Goal: Task Accomplishment & Management: Use online tool/utility

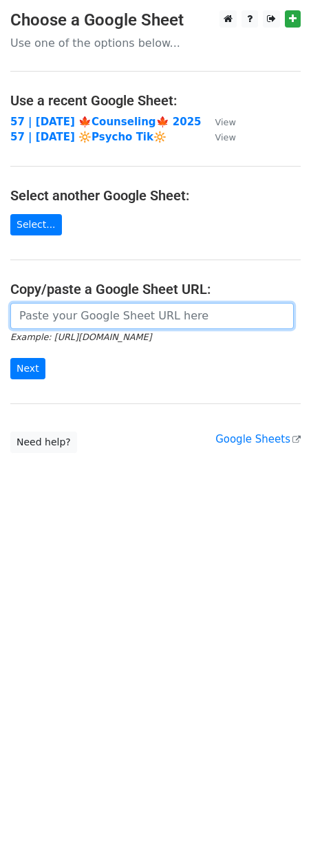
click at [107, 323] on input "url" at bounding box center [152, 316] width 284 height 26
paste input "https://docs.google.com/spreadsheets/d/1dUE6rs9wR29oZltYXOJTAkBWITDaZ1WcT3LY6HF…"
type input "https://docs.google.com/spreadsheets/d/1dUE6rs9wR29oZltYXOJTAkBWITDaZ1WcT3LY6HF…"
click at [10, 358] on input "Next" at bounding box center [27, 368] width 35 height 21
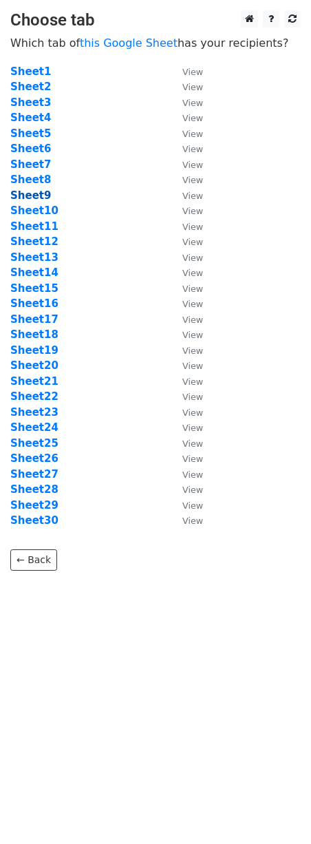
click at [41, 193] on strong "Sheet9" at bounding box center [30, 195] width 41 height 12
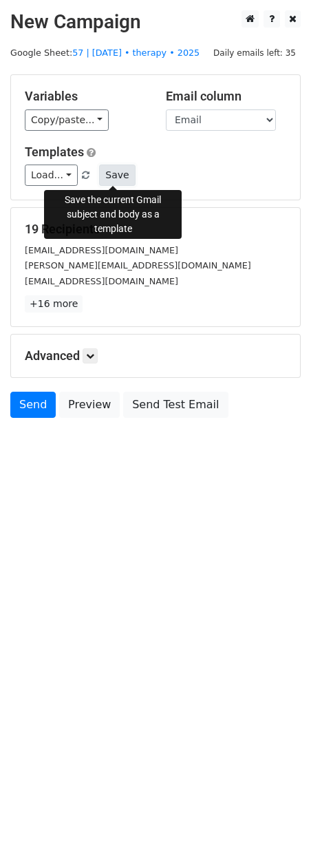
click at [113, 170] on button "Save" at bounding box center [117, 175] width 36 height 21
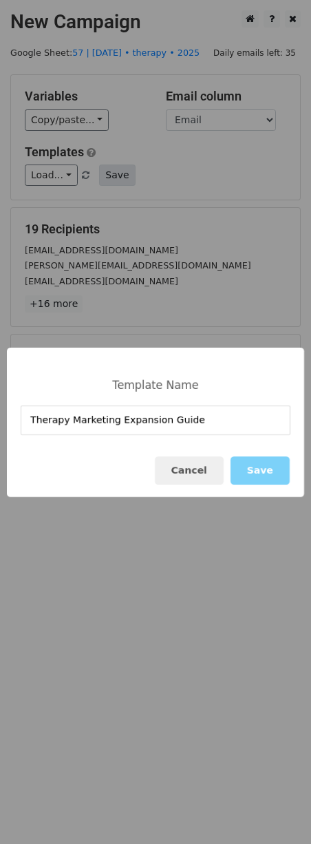
type input "Therapy Marketing Expansion Guide"
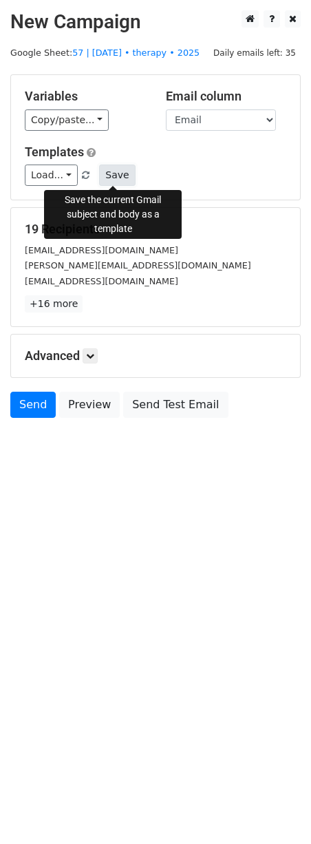
click at [129, 167] on button "Save" at bounding box center [117, 175] width 36 height 21
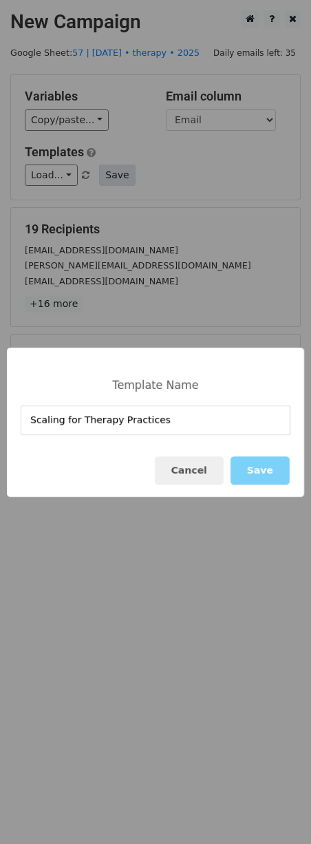
type input "Scaling for Therapy Practices"
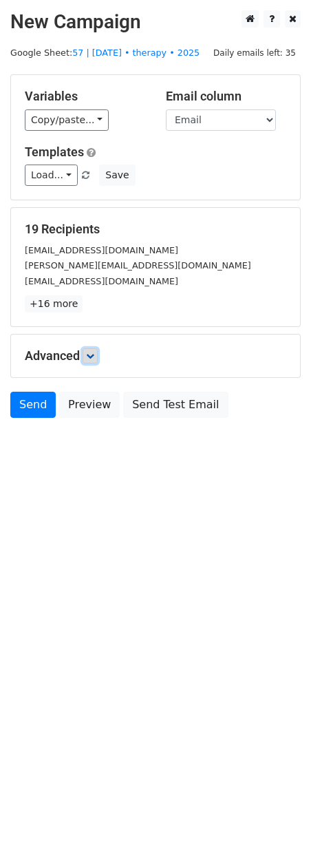
click at [88, 353] on icon at bounding box center [90, 356] width 8 height 8
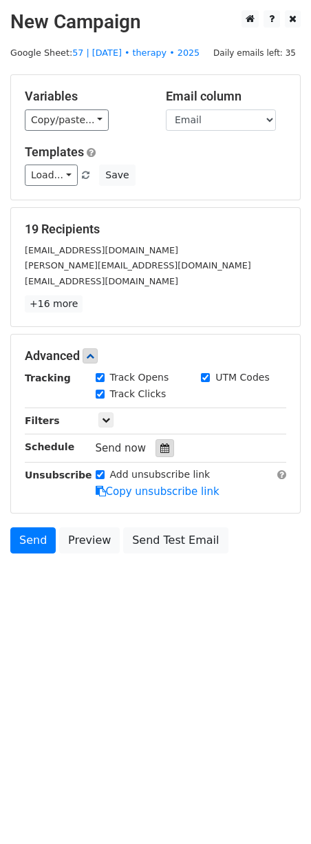
click at [158, 454] on div at bounding box center [165, 448] width 19 height 18
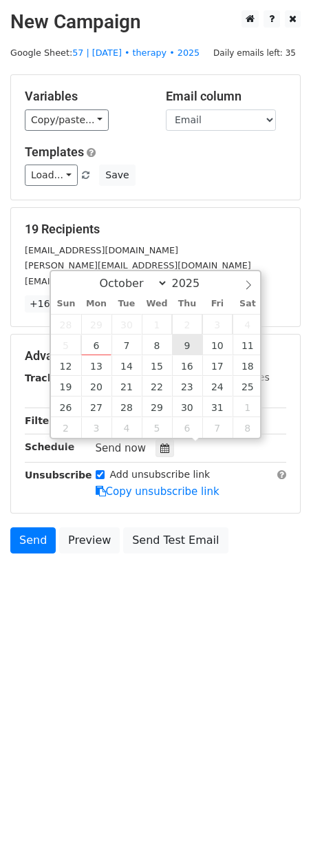
type input "2025-10-09 12:00"
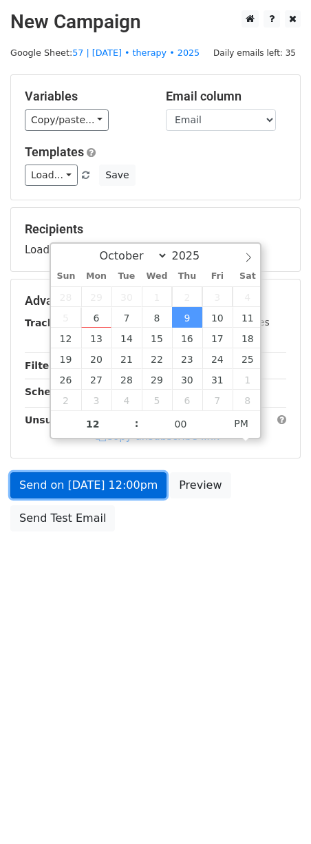
click at [132, 477] on link "Send on Oct 9 at 12:00pm" at bounding box center [88, 485] width 156 height 26
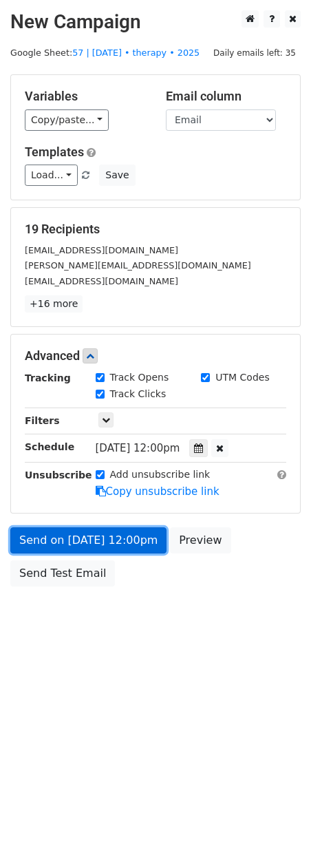
click at [57, 546] on link "Send on Oct 9 at 12:00pm" at bounding box center [88, 540] width 156 height 26
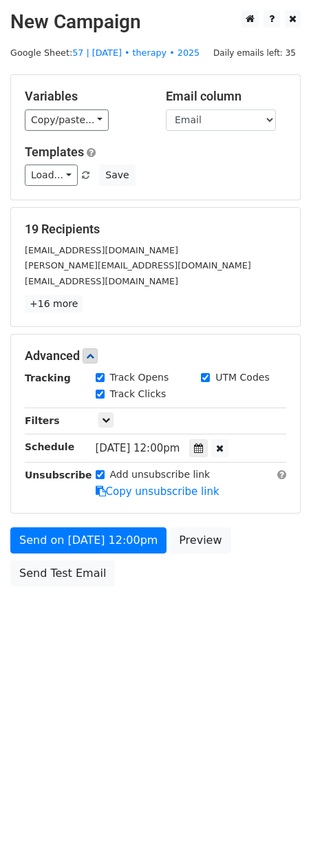
click at [56, 602] on body "New Campaign Daily emails left: 35 Google Sheet: 57 | oct 9 • therapy • 2025 Va…" at bounding box center [155, 329] width 311 height 638
click at [56, 589] on div "Send on Oct 9 at 12:00pm Preview Send Test Email" at bounding box center [155, 560] width 311 height 66
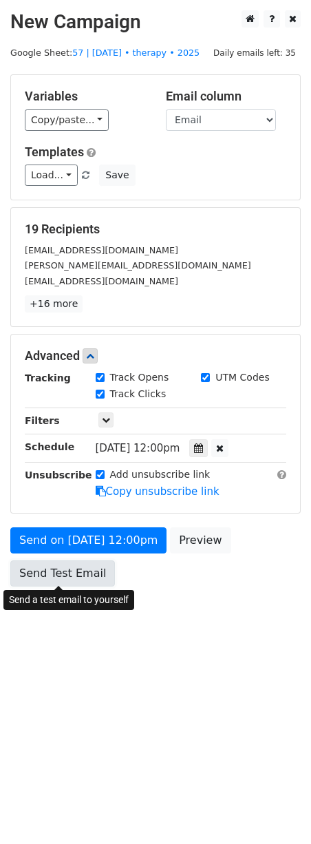
click at [56, 584] on link "Send Test Email" at bounding box center [62, 573] width 105 height 26
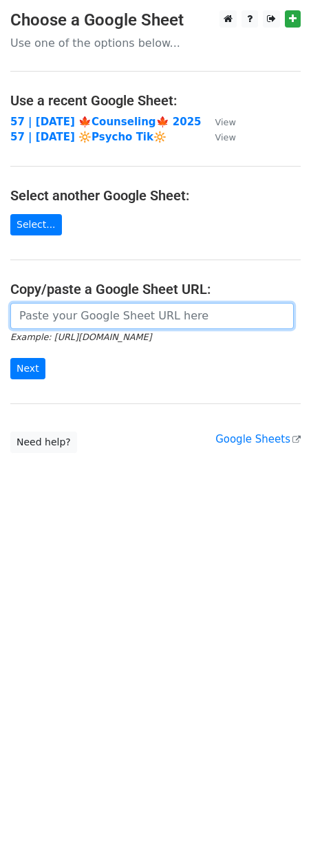
click at [65, 308] on input "url" at bounding box center [152, 316] width 284 height 26
paste input "https://docs.google.com/spreadsheets/d/1dUE6rs9wR29oZltYXOJTAkBWITDaZ1WcT3LY6HF…"
type input "https://docs.google.com/spreadsheets/d/1dUE6rs9wR29oZltYXOJTAkBWITDaZ1WcT3LY6HF…"
click at [10, 358] on input "Next" at bounding box center [27, 368] width 35 height 21
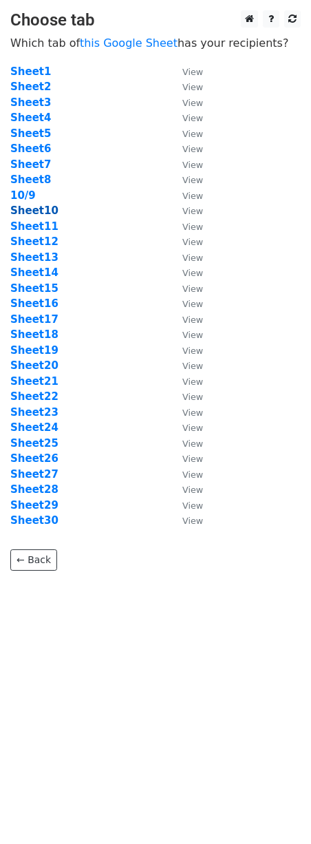
click at [32, 208] on strong "Sheet10" at bounding box center [34, 211] width 48 height 12
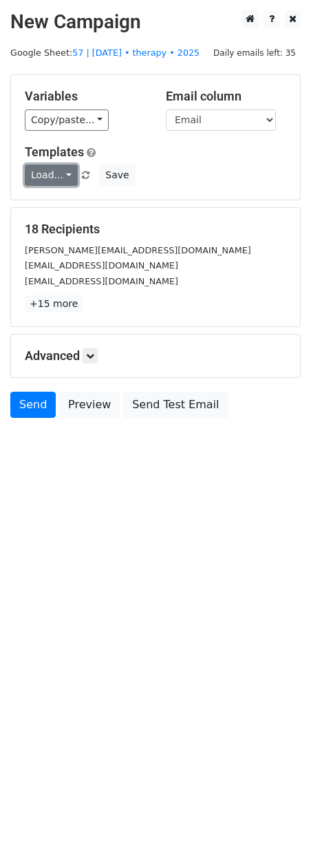
click at [62, 171] on link "Load..." at bounding box center [51, 175] width 53 height 21
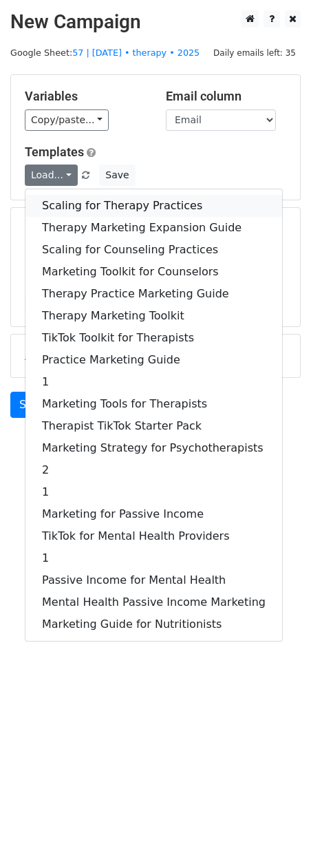
click at [87, 202] on link "Scaling for Therapy Practices" at bounding box center [153, 206] width 257 height 22
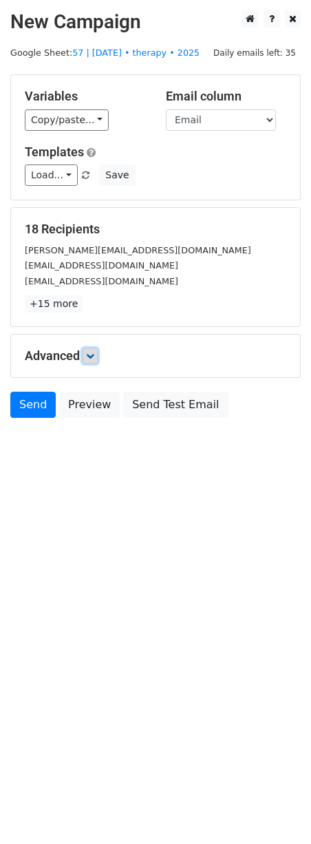
click at [91, 356] on icon at bounding box center [90, 356] width 8 height 8
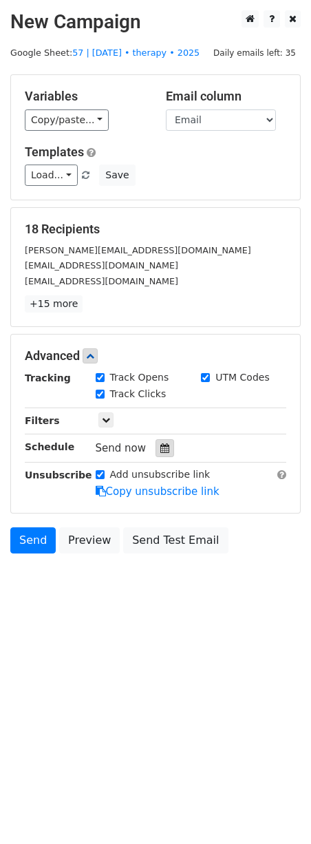
click at [160, 452] on icon at bounding box center [164, 448] width 9 height 10
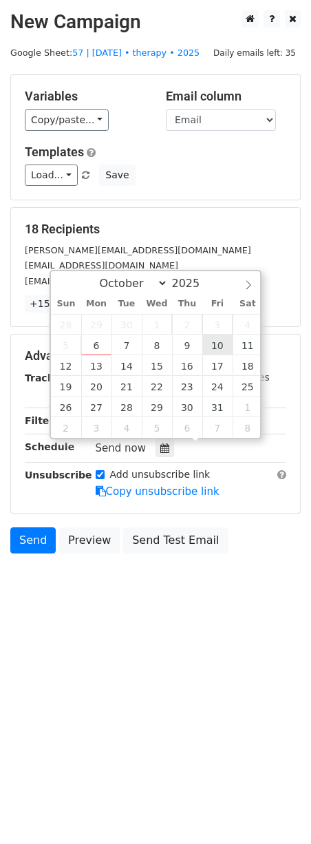
type input "2025-10-10 12:00"
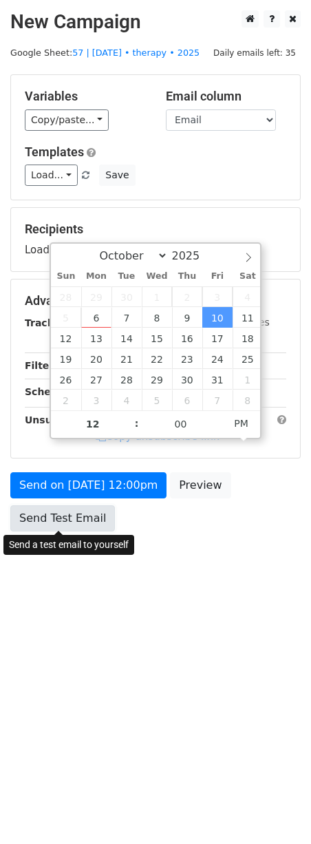
click at [73, 521] on link "Send Test Email" at bounding box center [62, 518] width 105 height 26
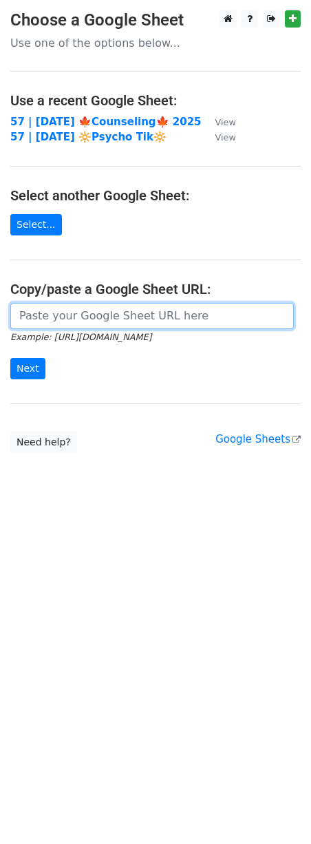
click at [72, 324] on input "url" at bounding box center [152, 316] width 284 height 26
paste input "https://docs.google.com/spreadsheets/d/1dUE6rs9wR29oZltYXOJTAkBWITDaZ1WcT3LY6HF…"
type input "https://docs.google.com/spreadsheets/d/1dUE6rs9wR29oZltYXOJTAkBWITDaZ1WcT3LY6HF…"
click at [10, 358] on input "Next" at bounding box center [27, 368] width 35 height 21
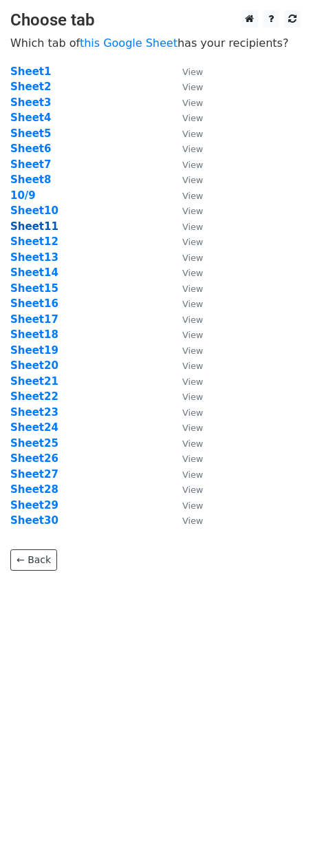
click at [30, 227] on strong "Sheet11" at bounding box center [34, 226] width 48 height 12
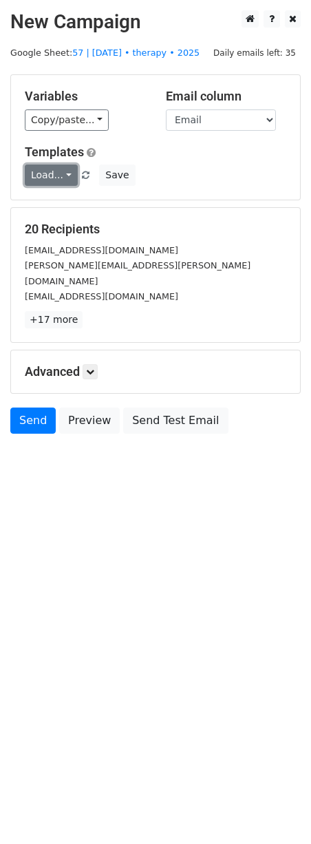
click at [52, 167] on link "Load..." at bounding box center [51, 175] width 53 height 21
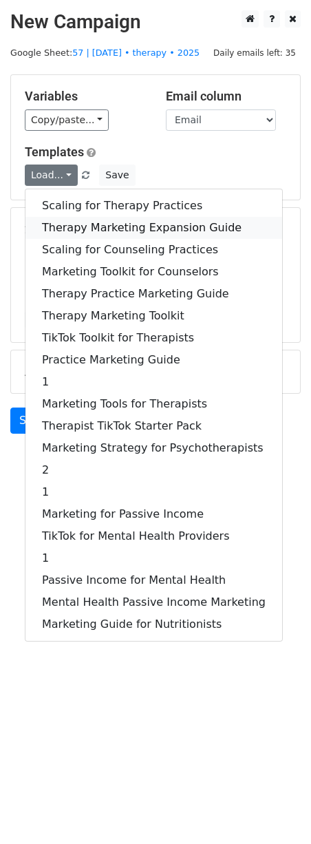
click at [71, 217] on link "Therapy Marketing Expansion Guide" at bounding box center [153, 228] width 257 height 22
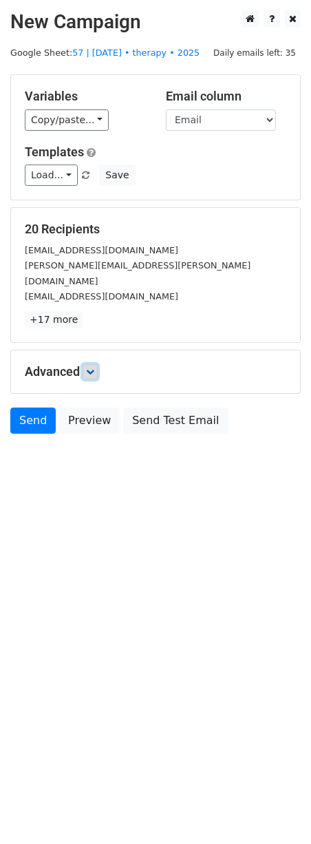
click at [92, 368] on icon at bounding box center [90, 372] width 8 height 8
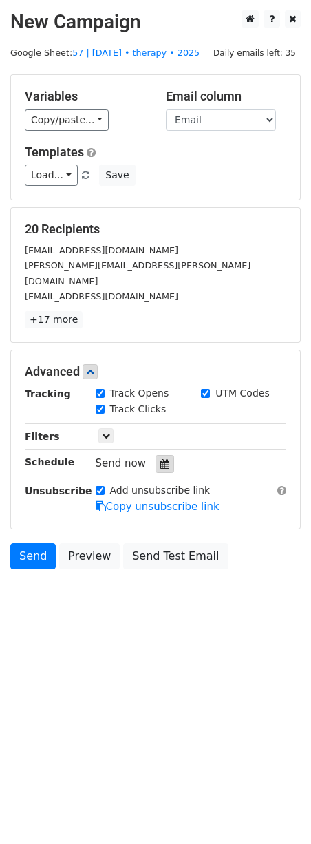
click at [160, 459] on icon at bounding box center [164, 464] width 9 height 10
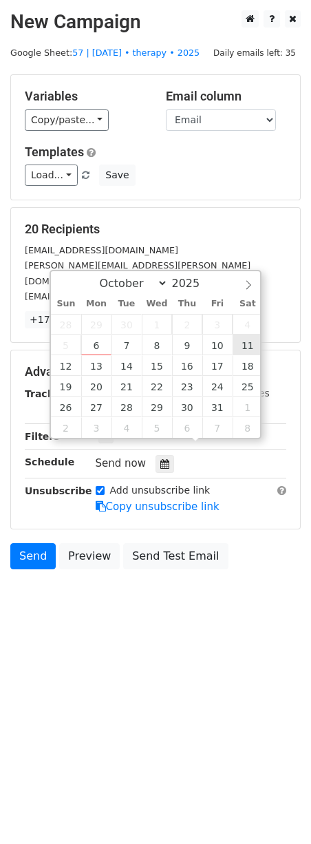
type input "[DATE] 12:00"
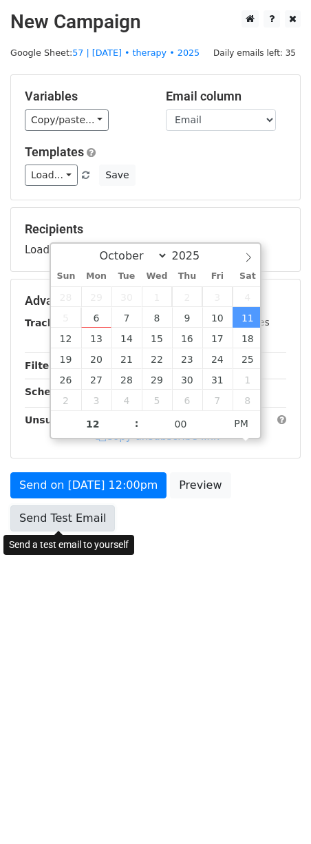
click at [78, 514] on link "Send Test Email" at bounding box center [62, 518] width 105 height 26
